Goal: Find specific page/section

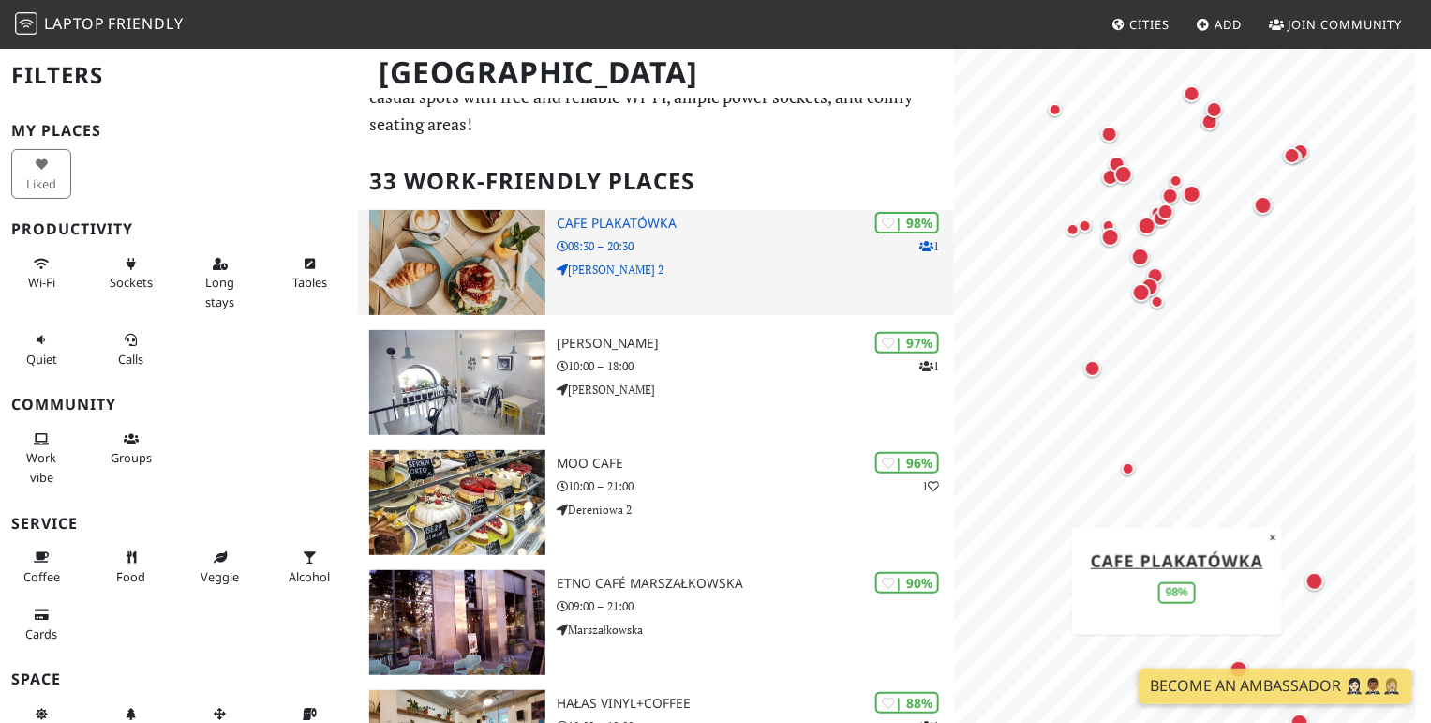
scroll to position [97, 0]
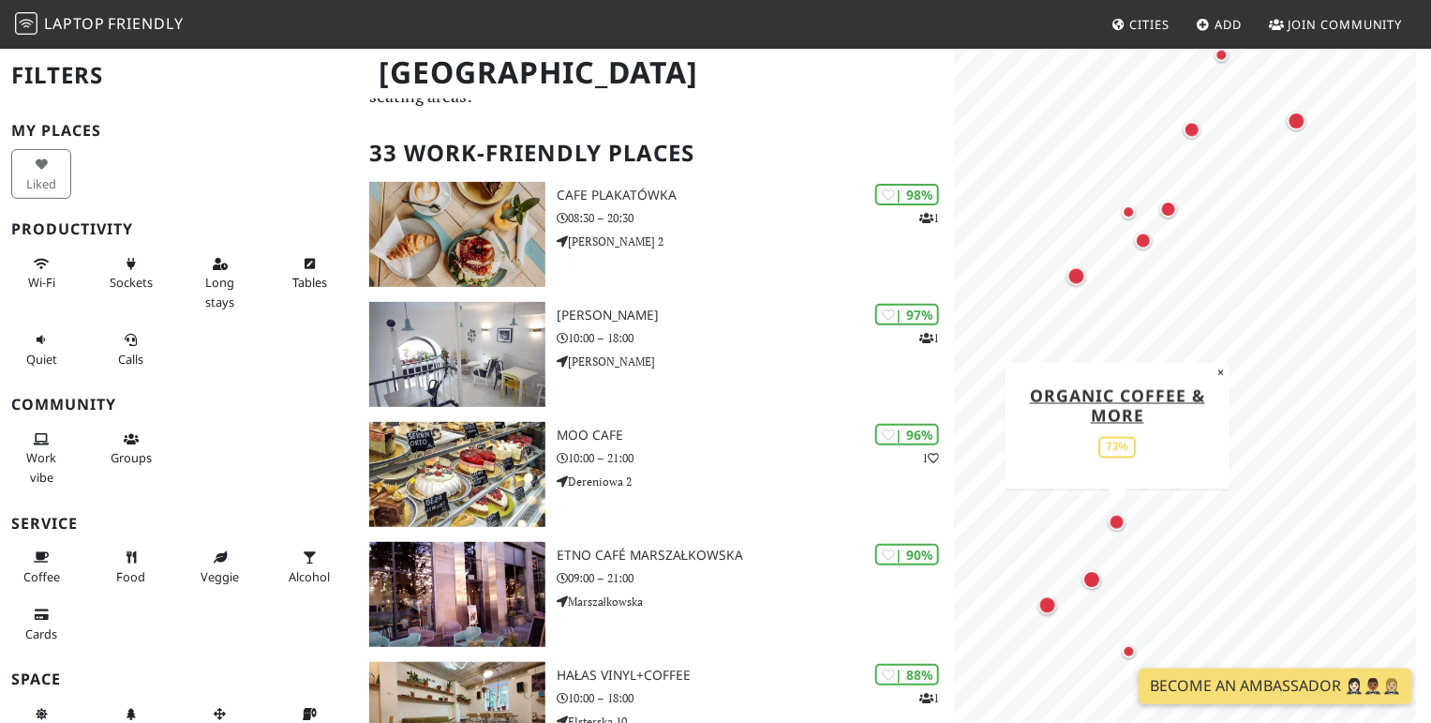
drag, startPoint x: 1309, startPoint y: 504, endPoint x: 1107, endPoint y: 532, distance: 203.5
click at [1107, 532] on div "Map marker" at bounding box center [1117, 521] width 24 height 24
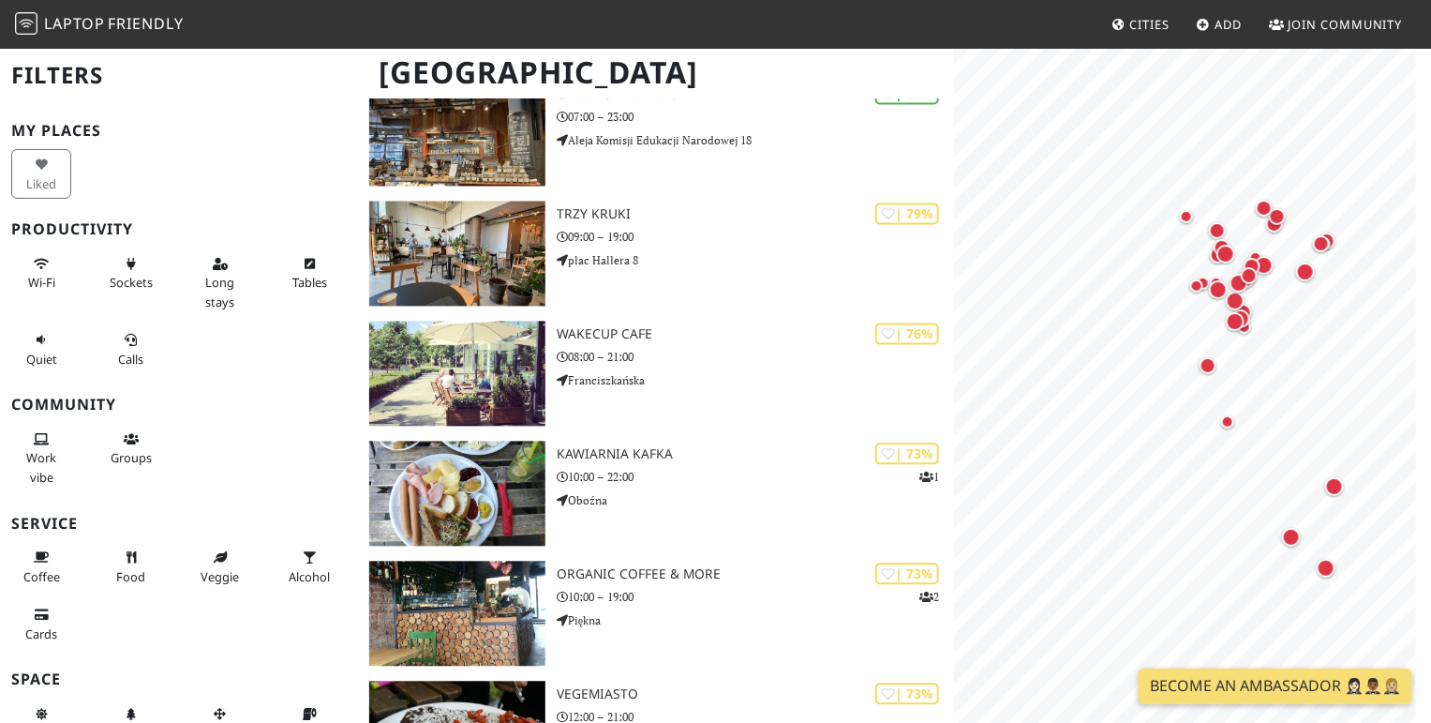
scroll to position [1367, 0]
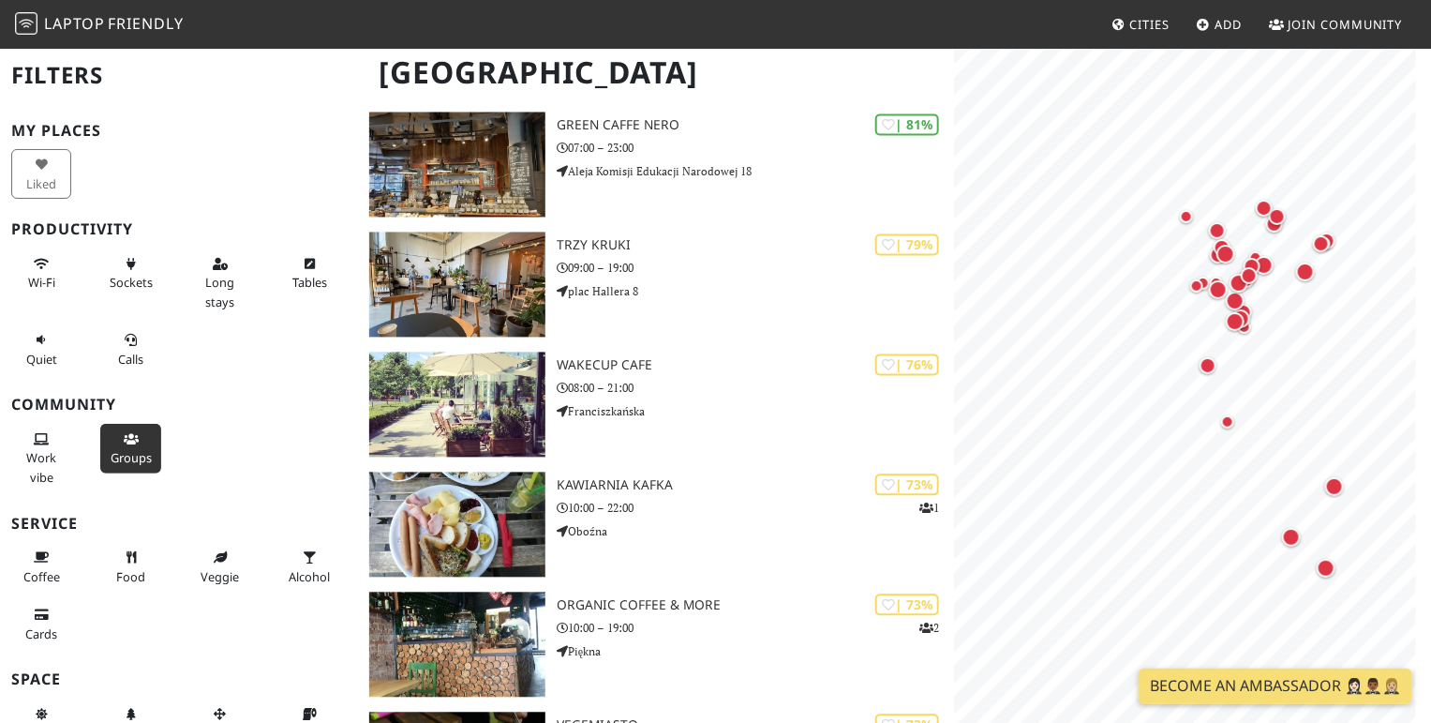
click at [140, 455] on span "Groups" at bounding box center [131, 457] width 41 height 17
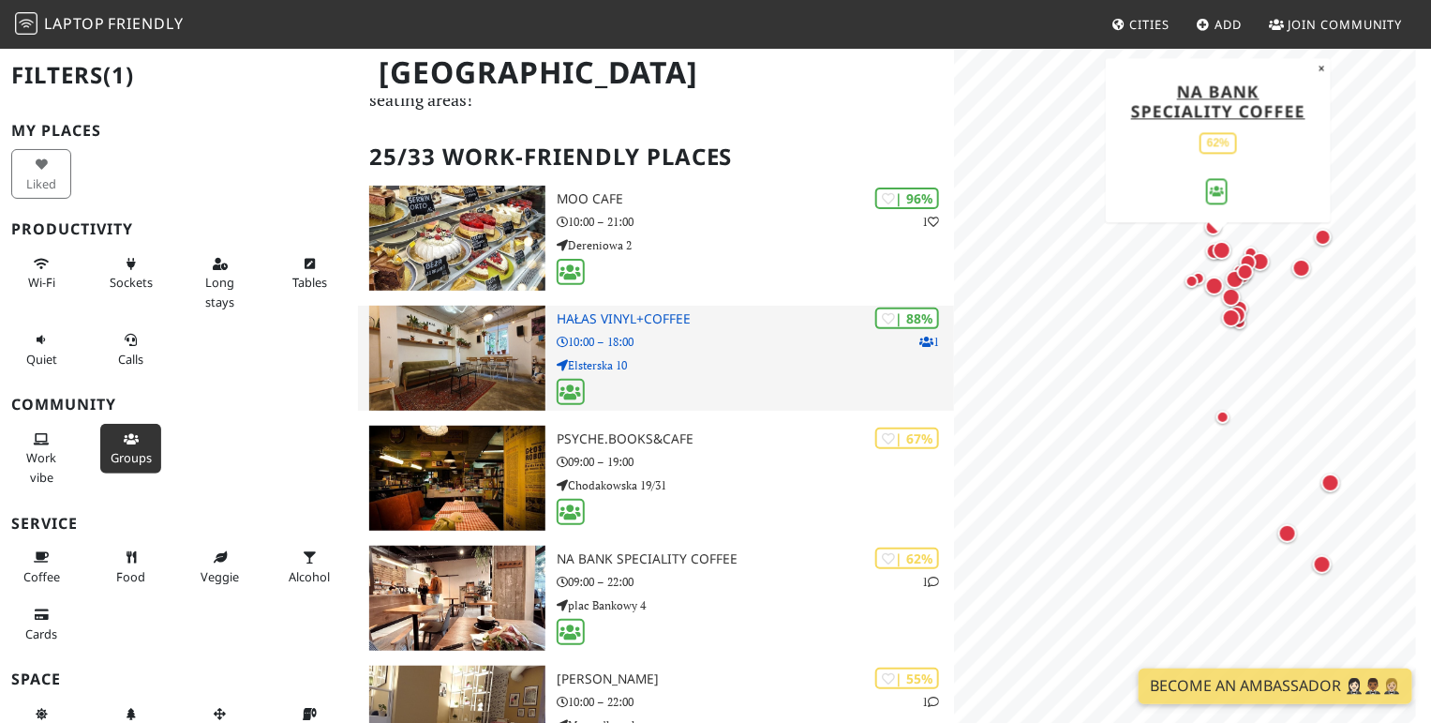
scroll to position [0, 0]
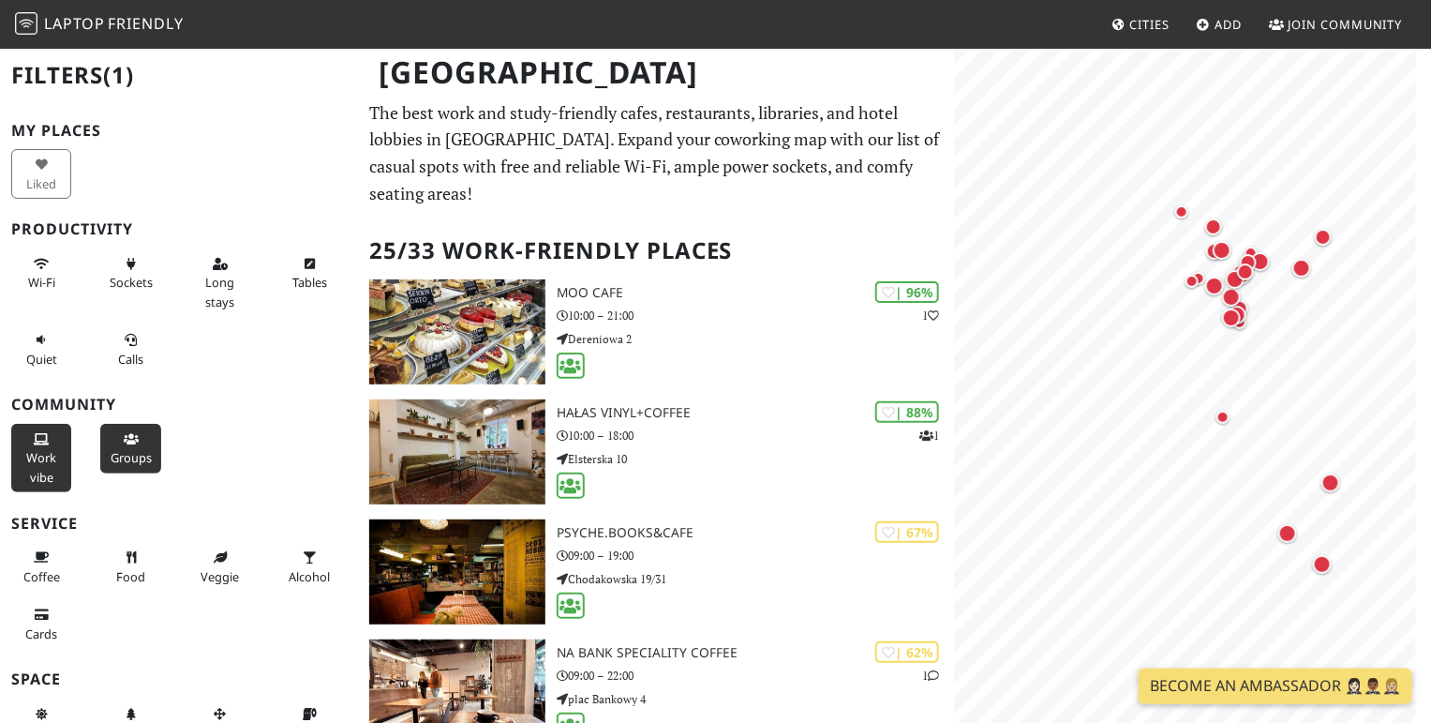
click at [34, 460] on span "Work vibe" at bounding box center [41, 467] width 30 height 36
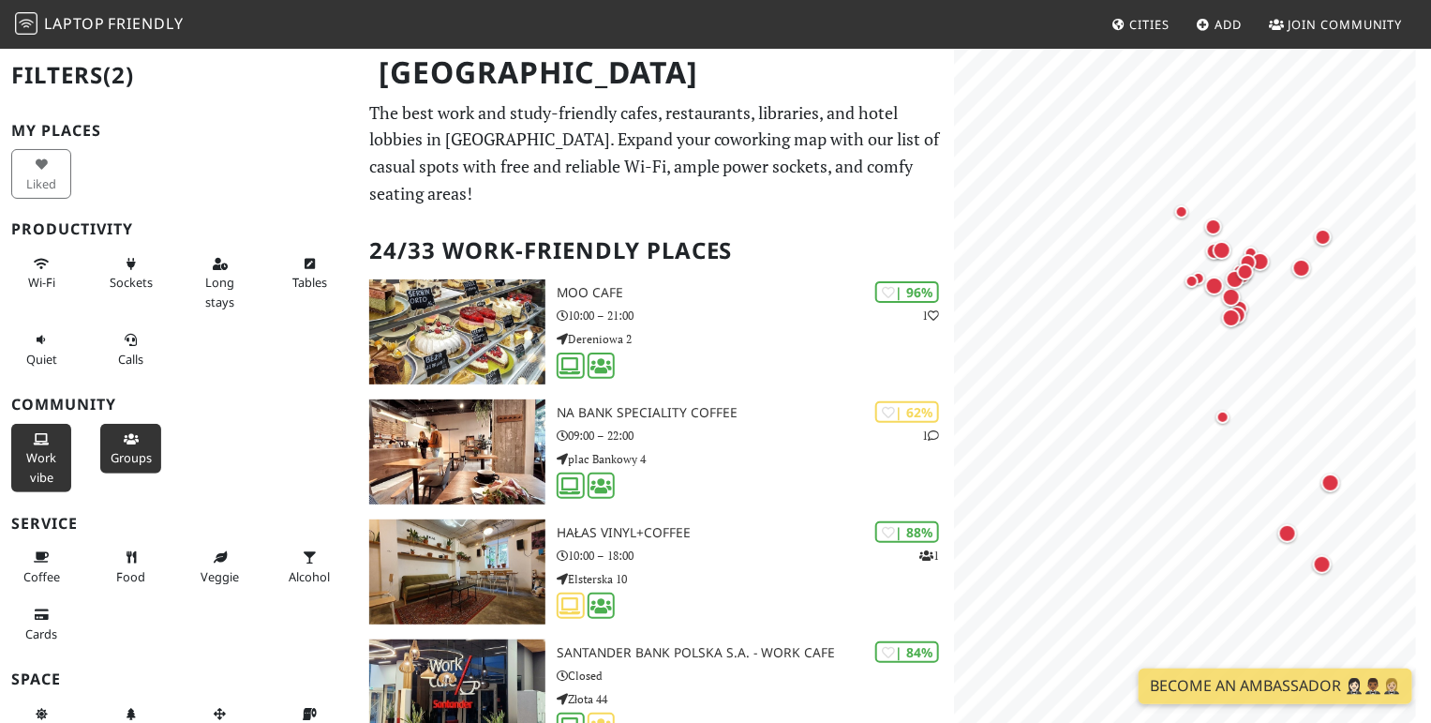
click at [51, 459] on span "Work vibe" at bounding box center [41, 467] width 30 height 36
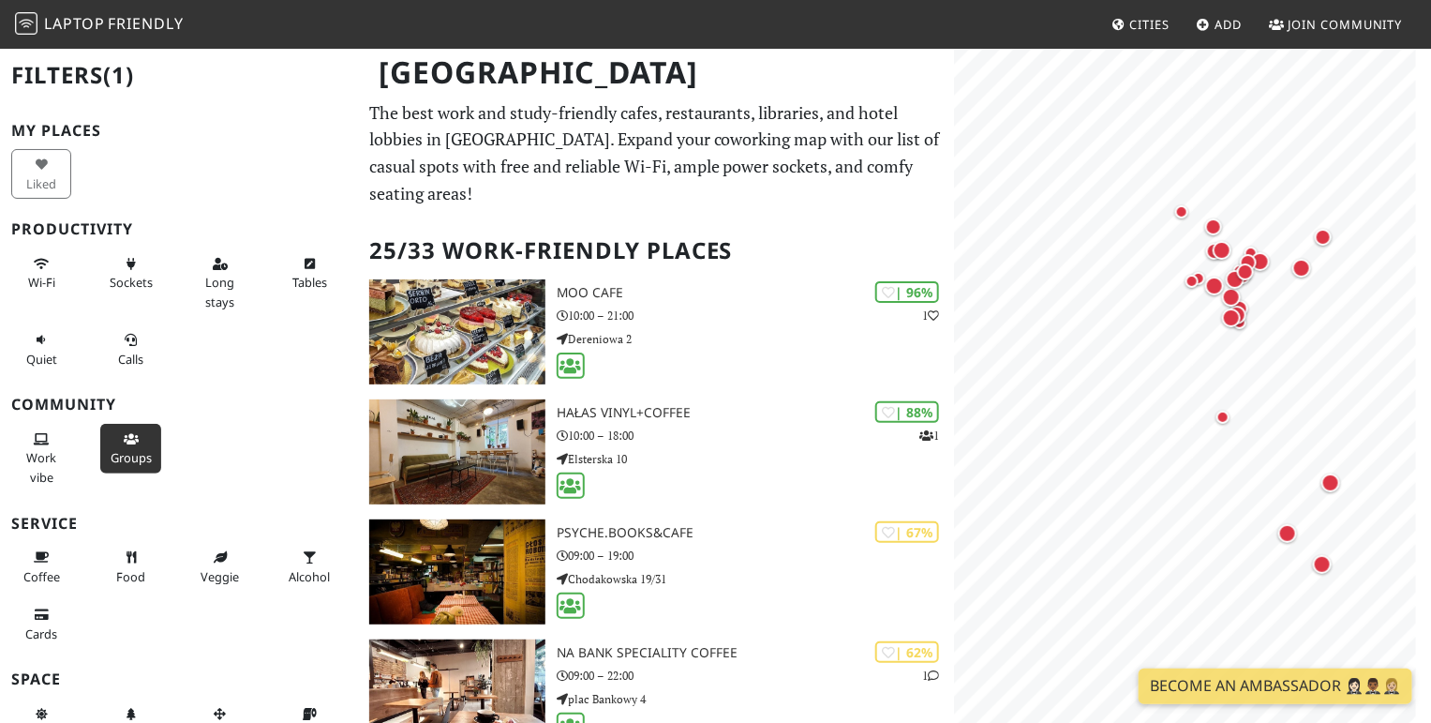
click at [137, 460] on span "Groups" at bounding box center [131, 457] width 41 height 17
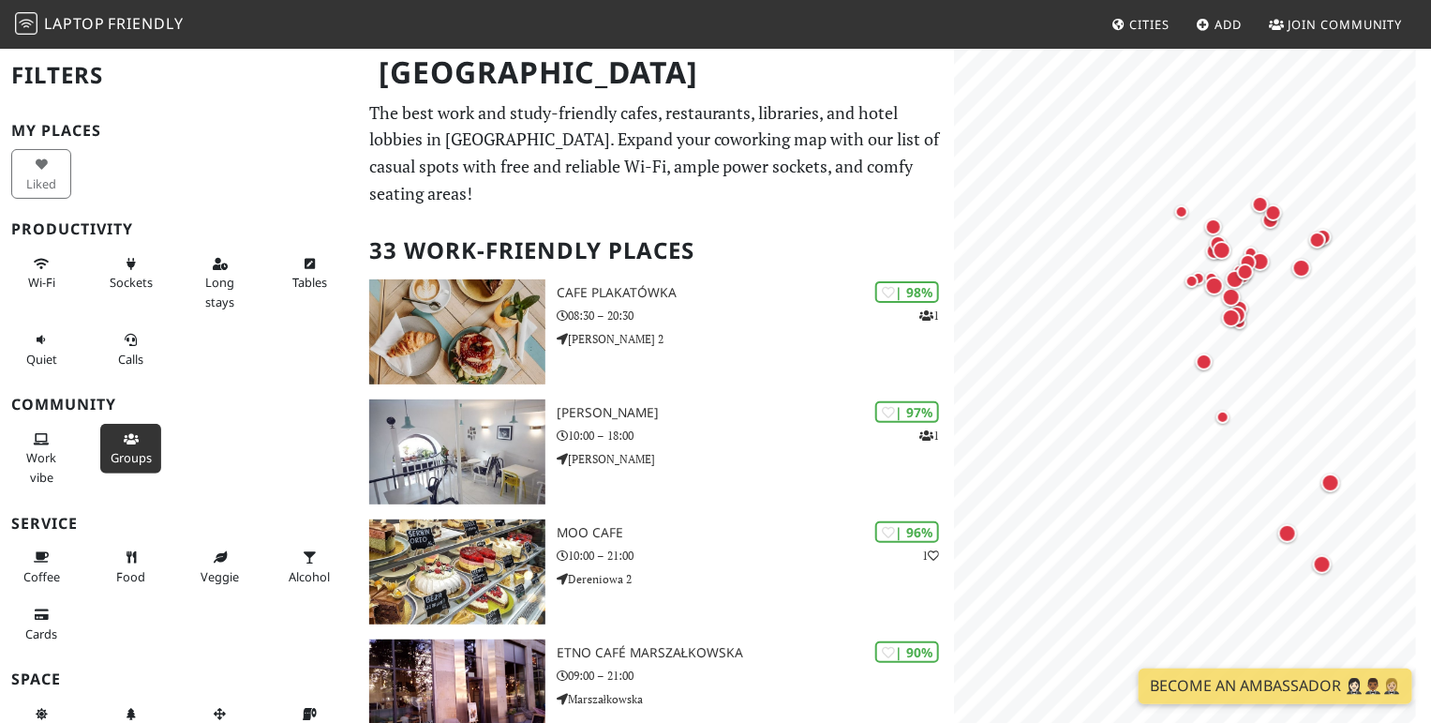
click at [123, 450] on span "Groups" at bounding box center [131, 457] width 41 height 17
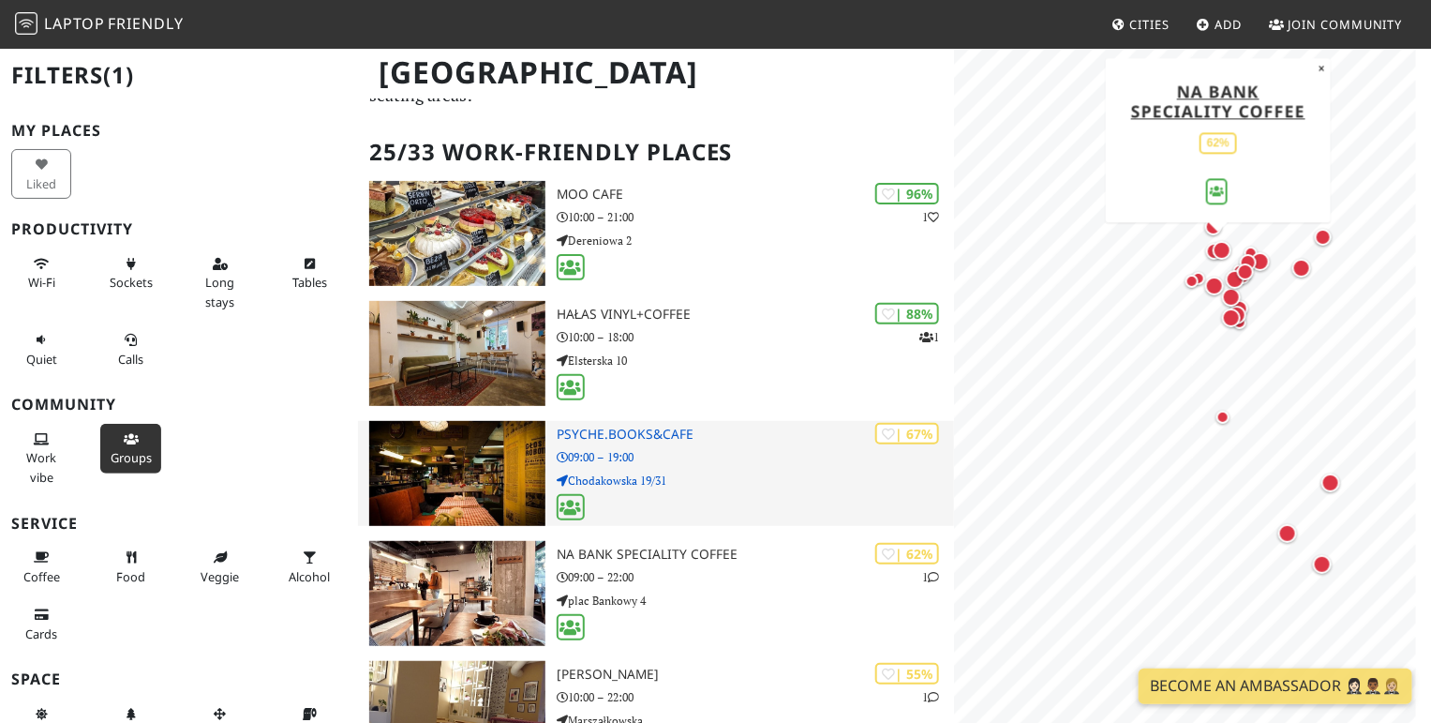
scroll to position [97, 0]
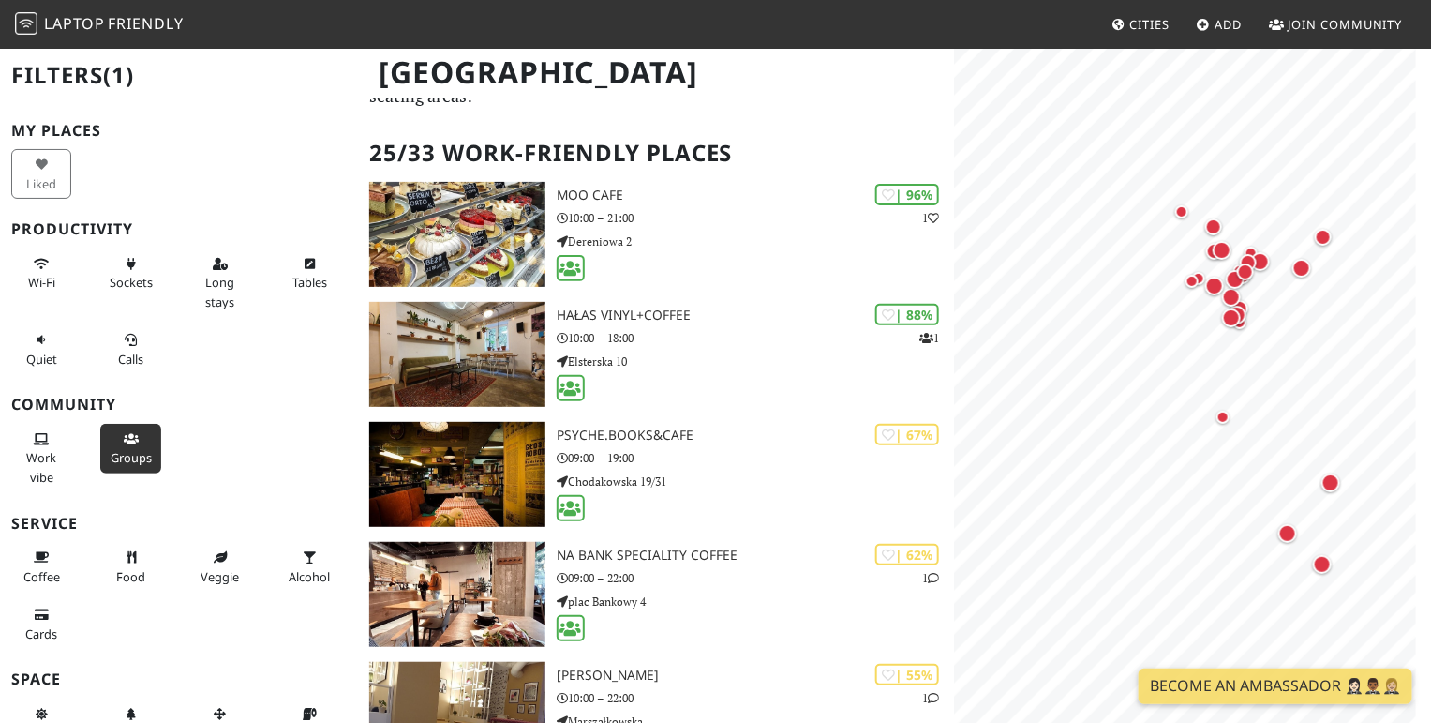
click at [133, 450] on span "Groups" at bounding box center [131, 457] width 41 height 17
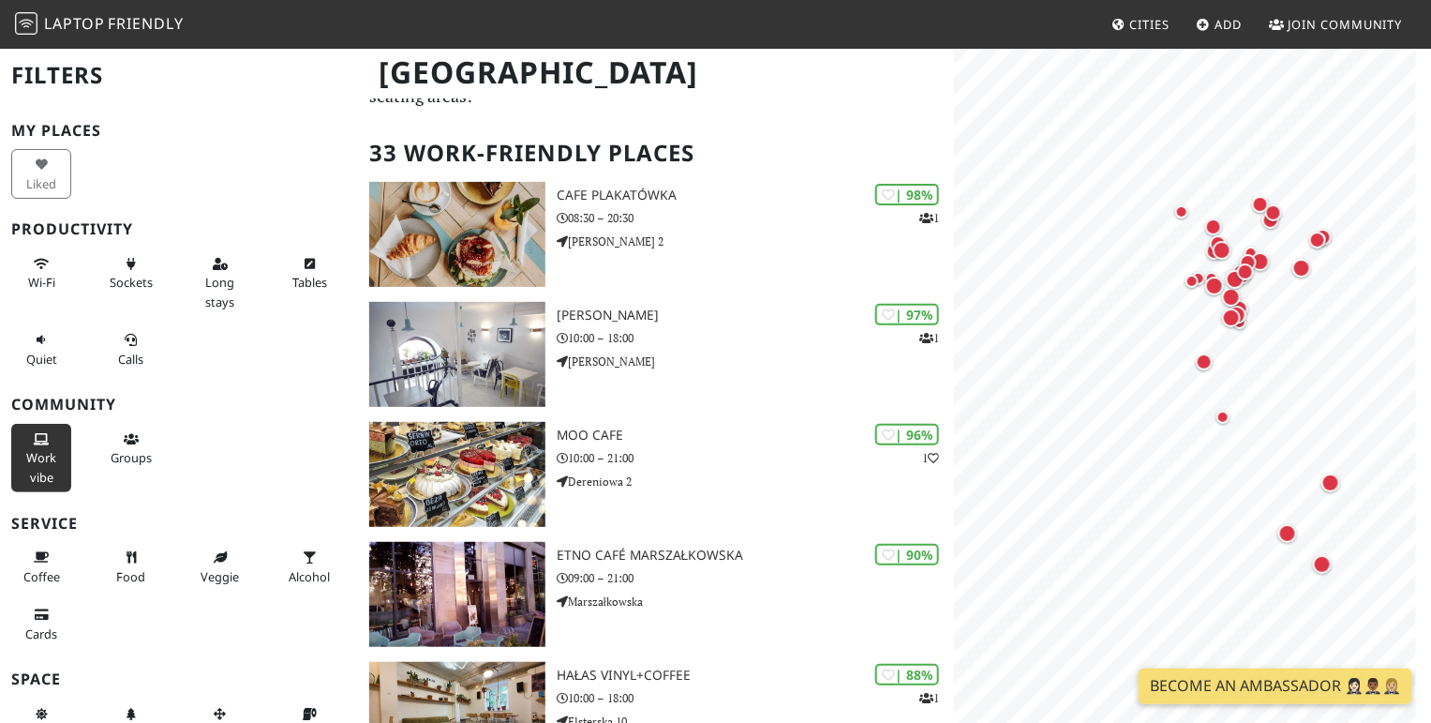
click at [37, 484] on button "Work vibe" at bounding box center [41, 458] width 60 height 68
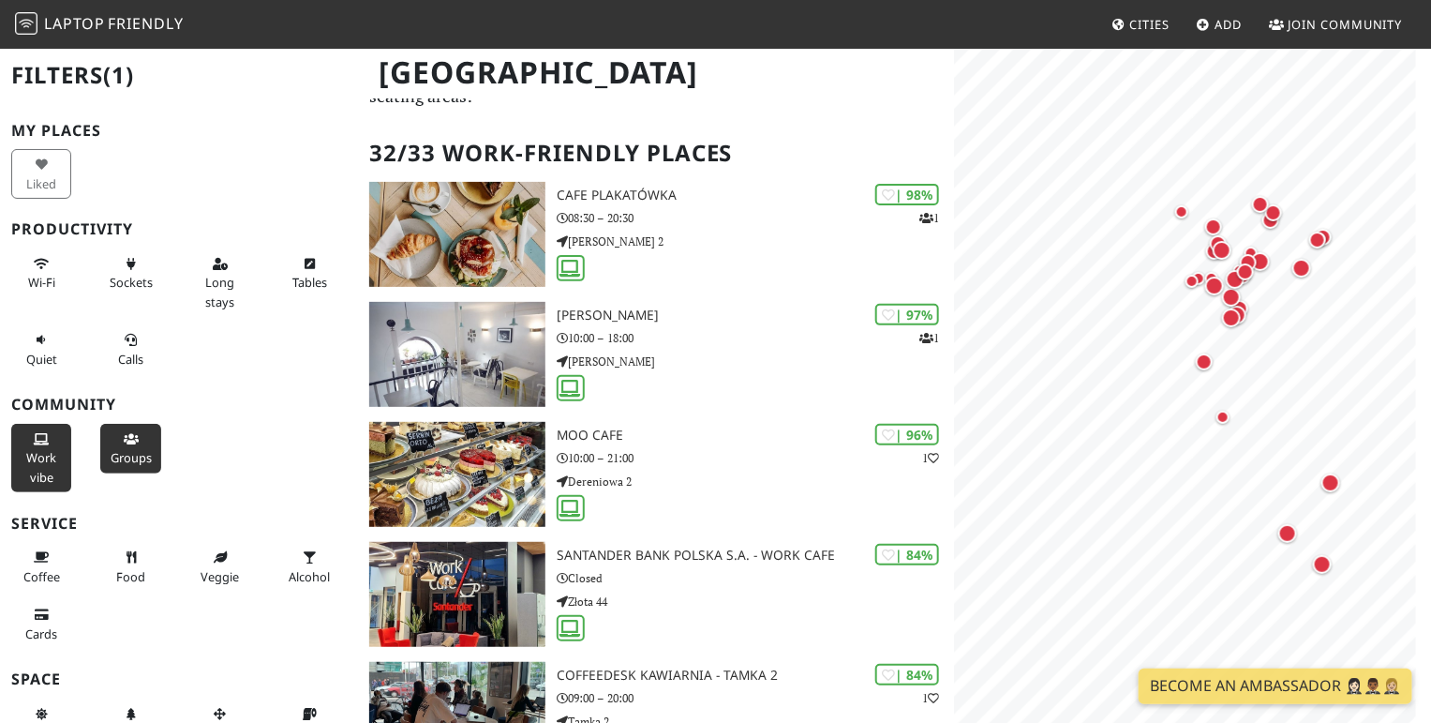
click at [113, 455] on span "Groups" at bounding box center [131, 457] width 41 height 17
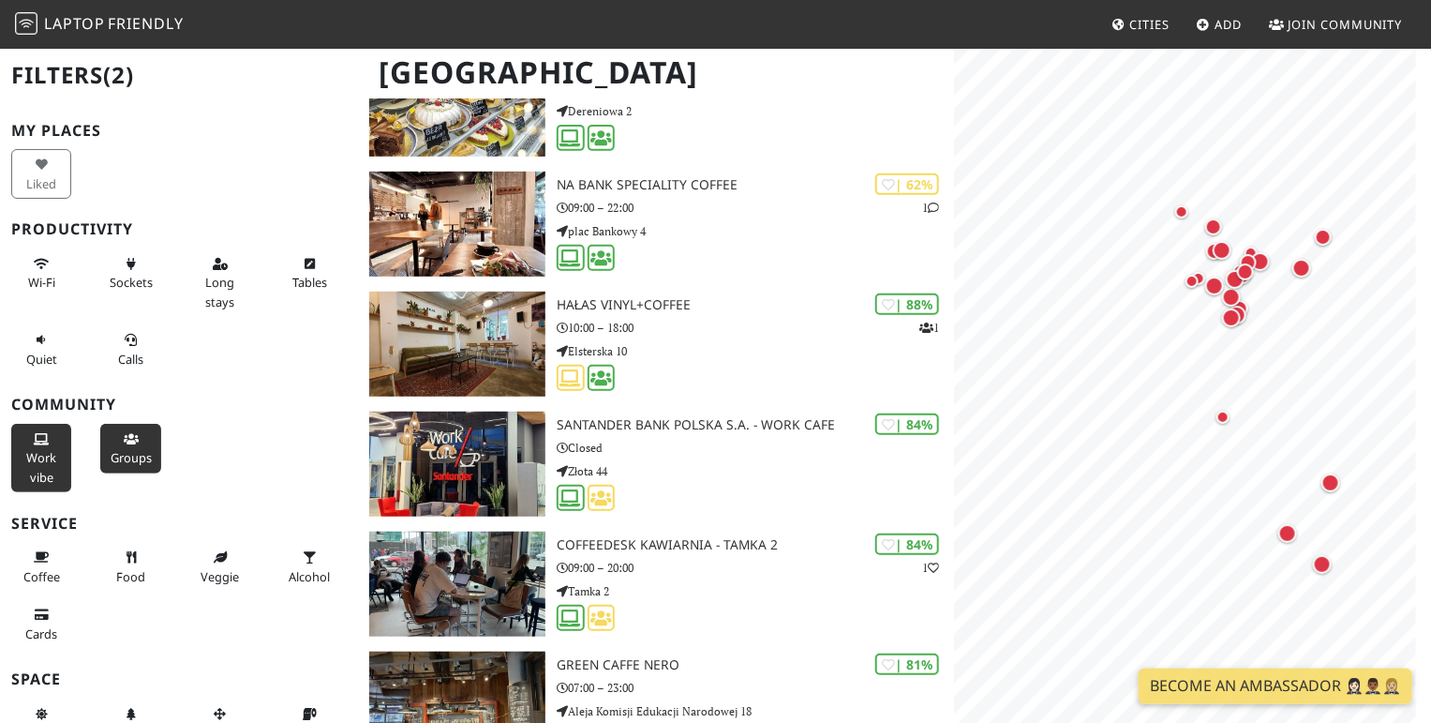
scroll to position [195, 0]
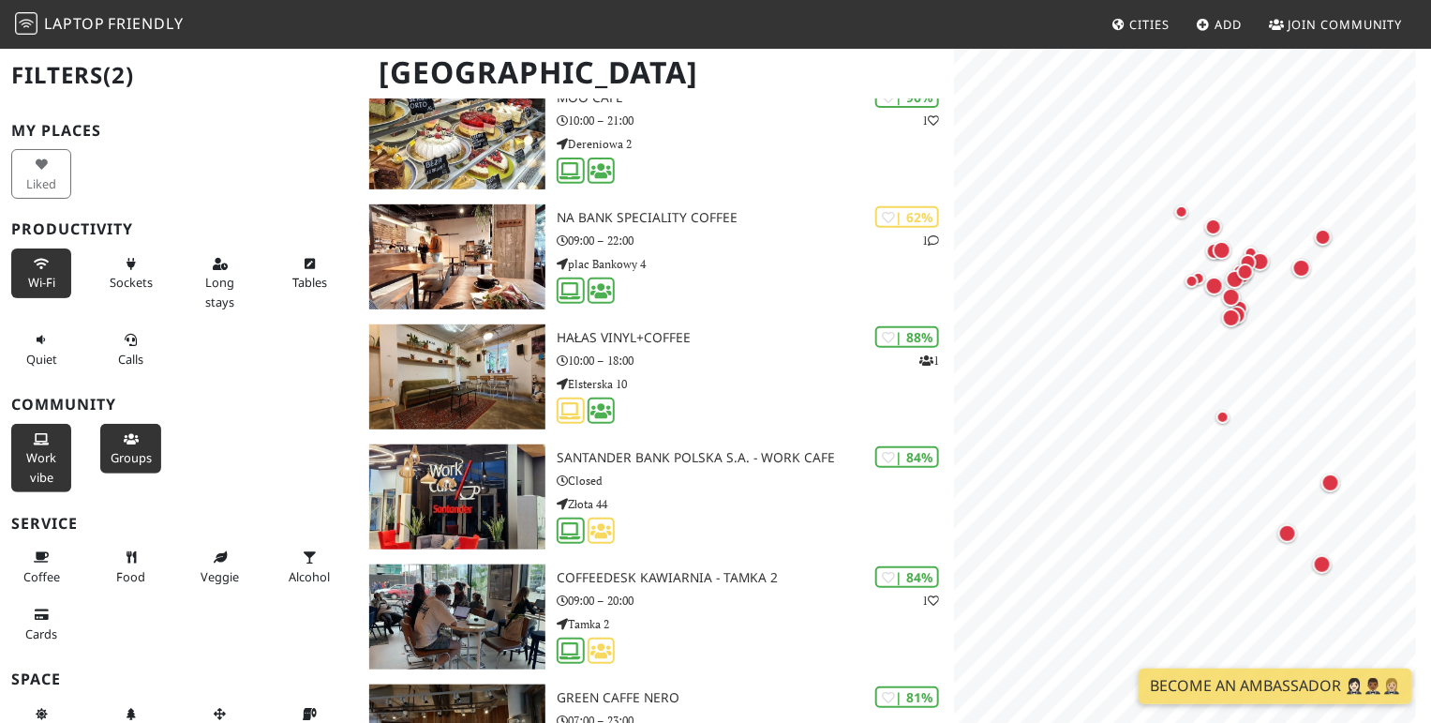
click at [38, 277] on span "Wi-Fi" at bounding box center [41, 282] width 27 height 17
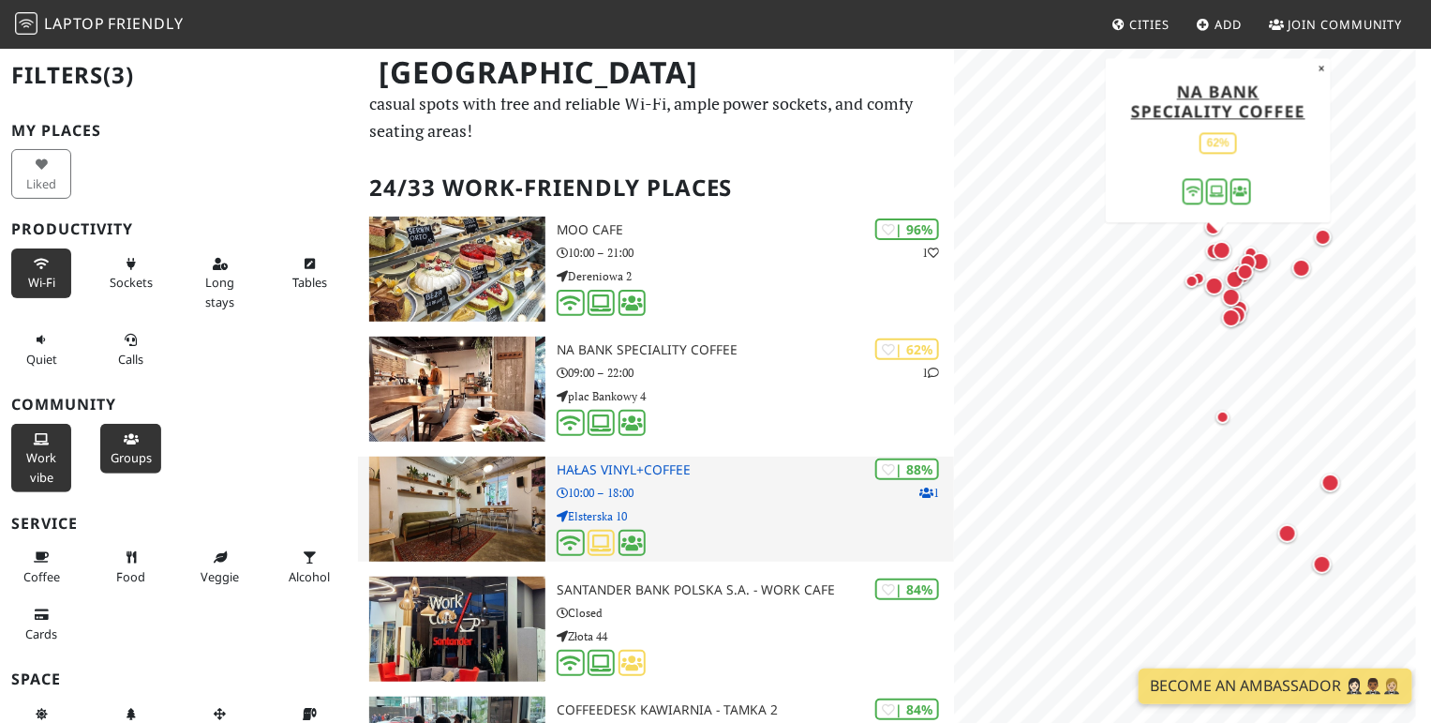
scroll to position [97, 0]
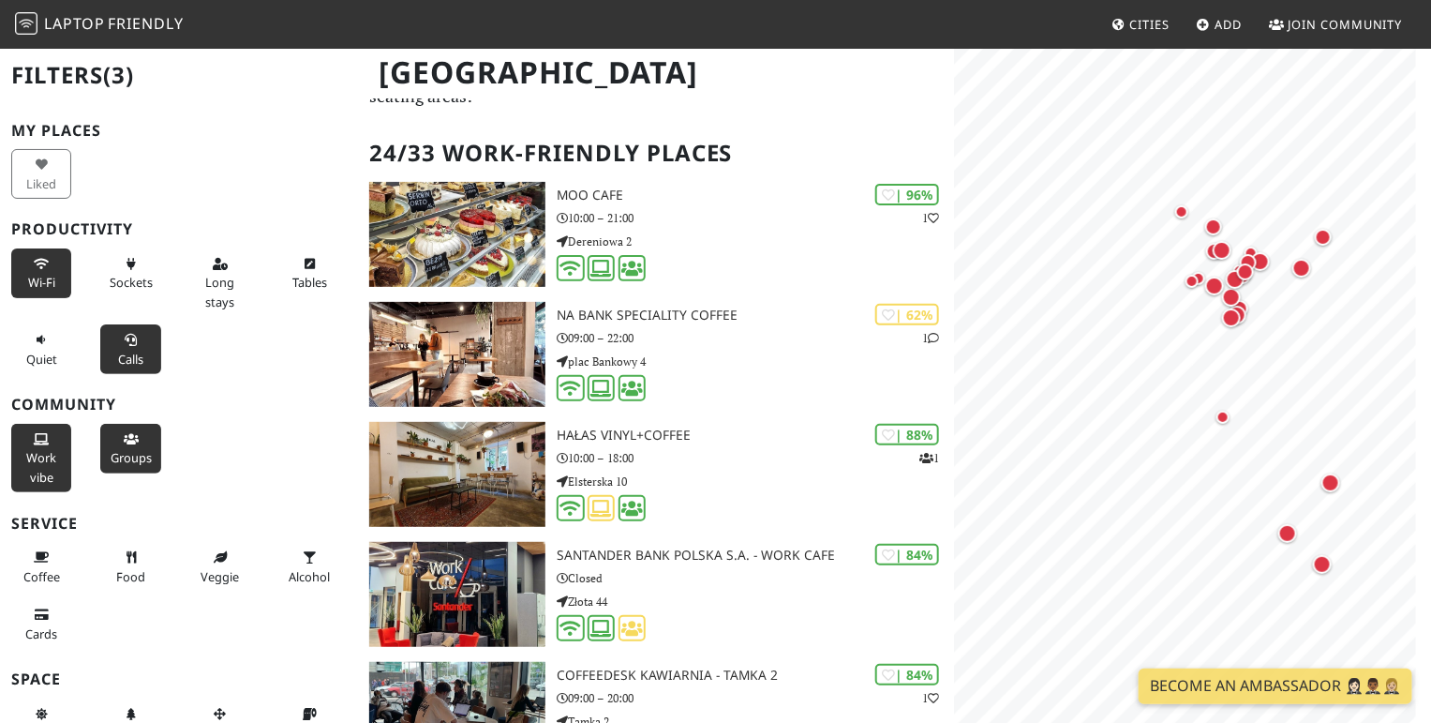
click at [131, 357] on span "Calls" at bounding box center [130, 359] width 25 height 17
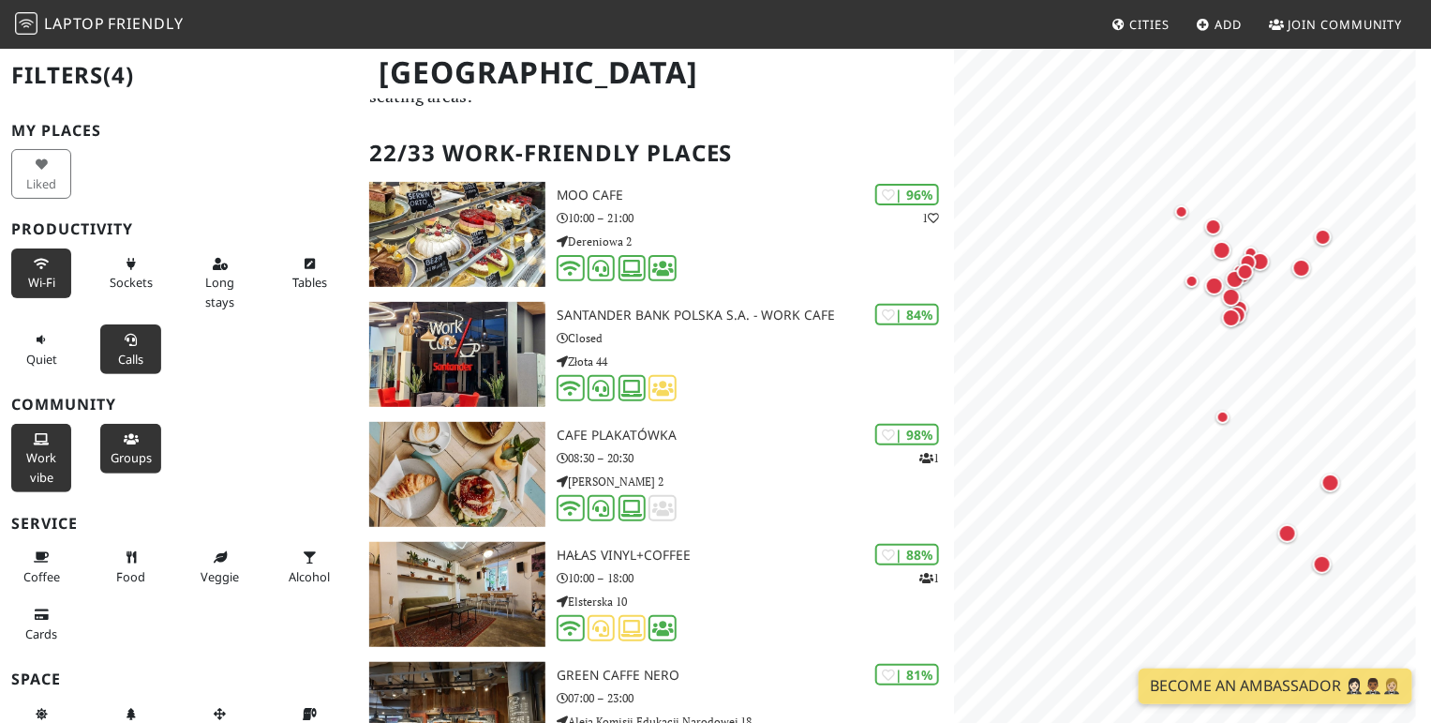
click at [132, 357] on span "Calls" at bounding box center [130, 359] width 25 height 17
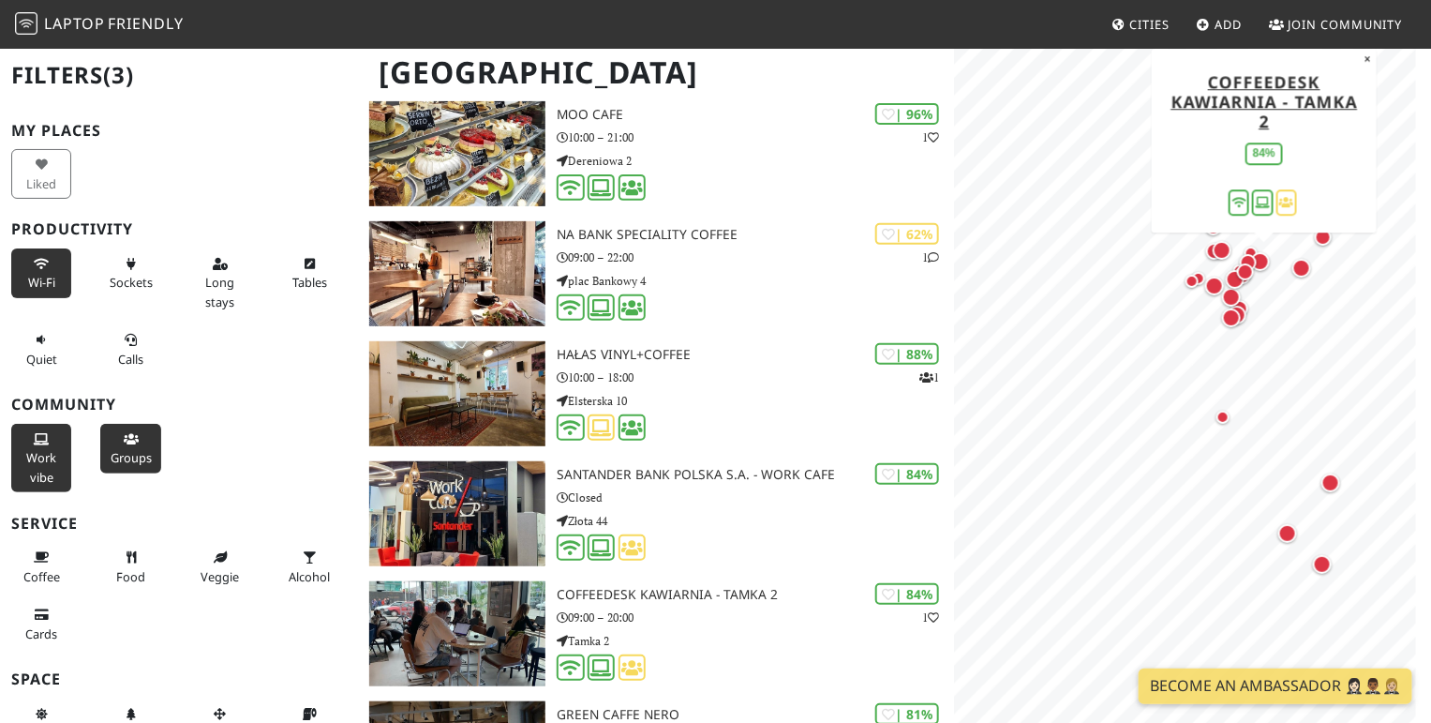
scroll to position [0, 0]
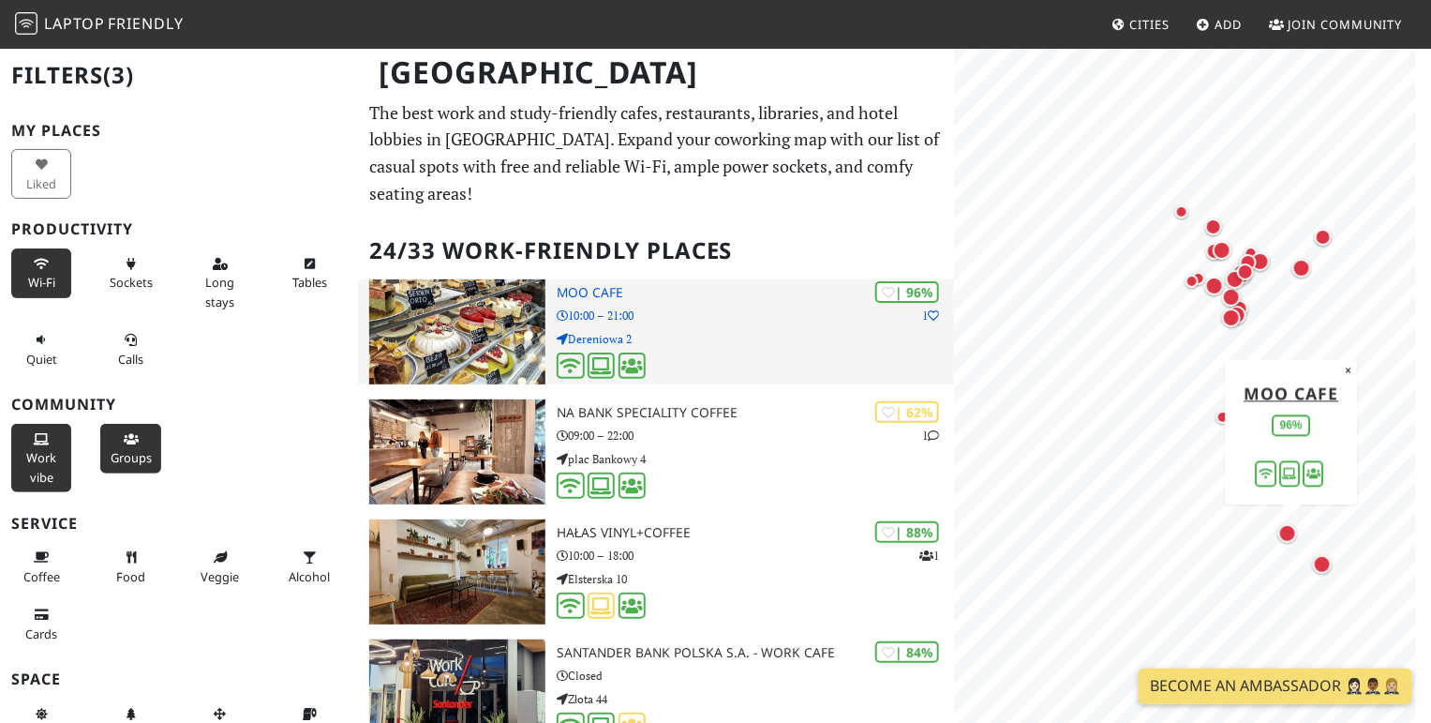
click at [589, 285] on h3 "MOO cafe" at bounding box center [755, 293] width 397 height 16
